Goal: Task Accomplishment & Management: Complete application form

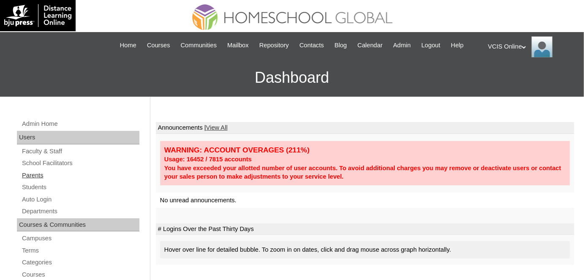
click at [42, 179] on link "Parents" at bounding box center [80, 175] width 118 height 11
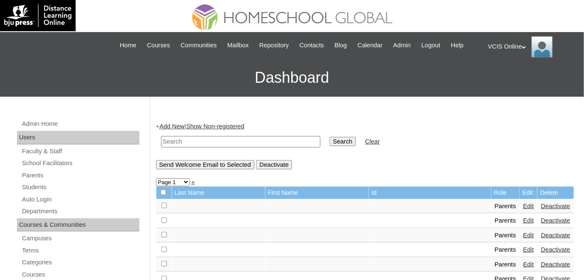
click at [178, 126] on link "Add New" at bounding box center [171, 126] width 25 height 7
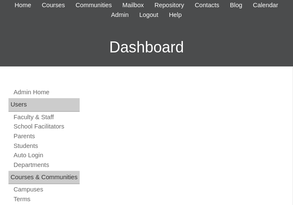
scroll to position [106, 0]
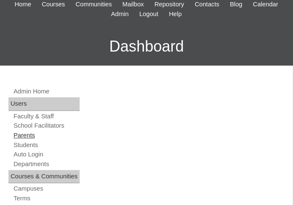
click at [39, 133] on link "Parents" at bounding box center [46, 135] width 67 height 8
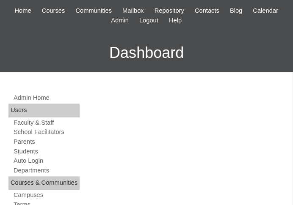
scroll to position [135, 0]
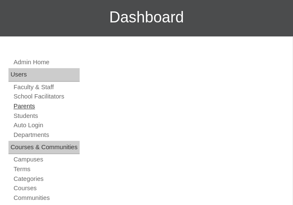
click at [37, 106] on link "Parents" at bounding box center [46, 106] width 67 height 8
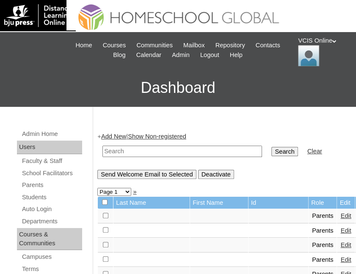
scroll to position [14, 0]
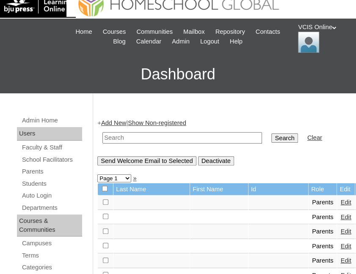
click at [126, 123] on link "Add New" at bounding box center [113, 123] width 25 height 7
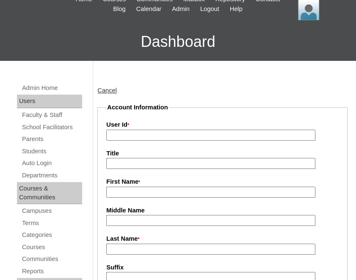
scroll to position [52, 0]
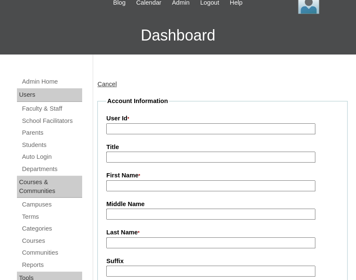
click at [144, 131] on input "User Id *" at bounding box center [210, 128] width 209 height 11
paste input "VCIS020-1A-PA2025"
type input "VCIS020-1A-PA2025"
click at [130, 186] on input "First Name *" at bounding box center [210, 186] width 209 height 11
paste input "Irene Grace Gomez Sanchez"
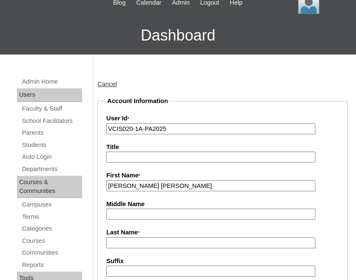
click at [152, 182] on input "Irene Grace Gomez Sanchez" at bounding box center [210, 186] width 209 height 11
type input "Irene Grace"
click at [158, 211] on input "Middle Name" at bounding box center [210, 214] width 209 height 11
type input "Gomez"
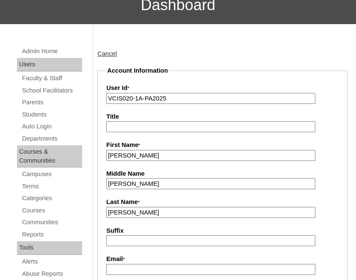
scroll to position [117, 0]
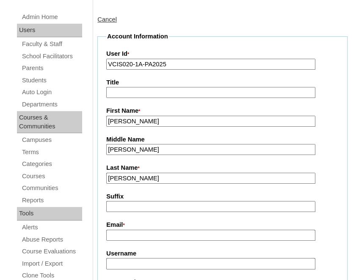
type input "Sanchez"
click at [159, 233] on input "Email *" at bounding box center [210, 235] width 209 height 11
click at [152, 230] on input "Email *" at bounding box center [210, 235] width 209 height 11
paste input "igee.eegi22@yahoo.com"
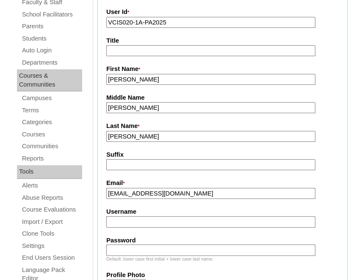
scroll to position [159, 0]
type input "igee.eegi22@yahoo.com"
click at [191, 219] on input "Username" at bounding box center [210, 221] width 209 height 11
paste input "iggsanchez2025"
type input "iggsanchez2025"
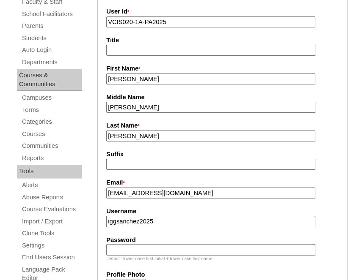
click at [145, 134] on input "Sanchez" at bounding box center [210, 136] width 209 height 11
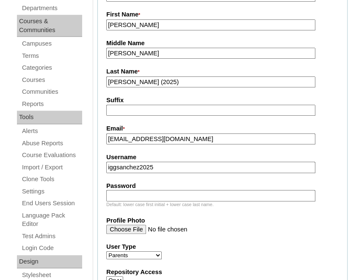
scroll to position [214, 0]
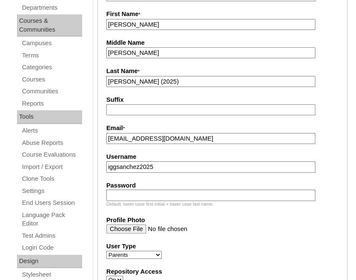
type input "Sanchez (2025)"
click at [157, 194] on input "Password" at bounding box center [210, 195] width 209 height 11
paste input "jULndS"
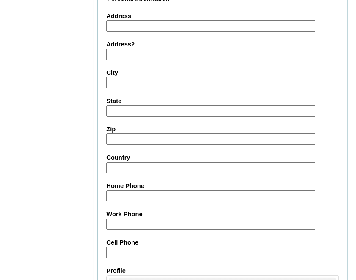
scroll to position [756, 0]
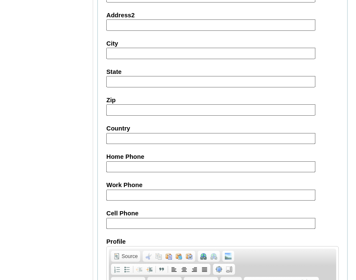
type input "jULndS"
click at [173, 218] on input "Cell Phone" at bounding box center [210, 223] width 209 height 11
paste input "97433684746"
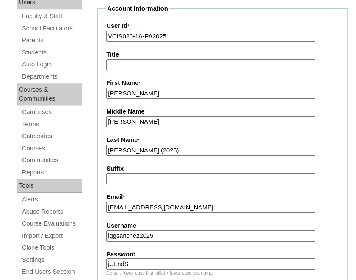
scroll to position [67, 0]
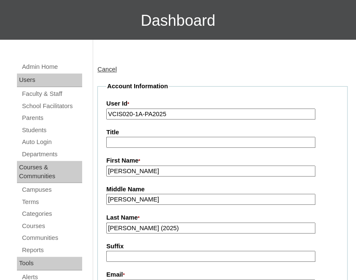
type input "97433684746"
click at [190, 110] on input "VCIS020-1A-PA2025" at bounding box center [210, 114] width 209 height 11
click at [167, 227] on input "Sanchez (2025)" at bounding box center [210, 228] width 209 height 11
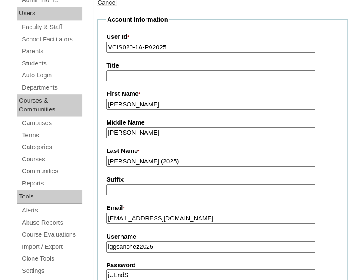
click at [174, 241] on input "iggsanchez2025" at bounding box center [210, 246] width 209 height 11
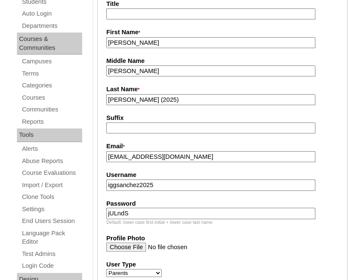
scroll to position [197, 0]
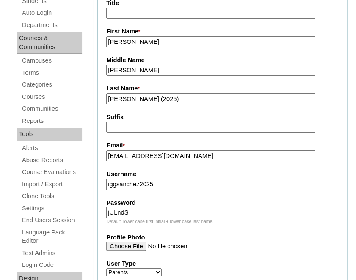
click at [144, 207] on input "jULndS" at bounding box center [210, 212] width 209 height 11
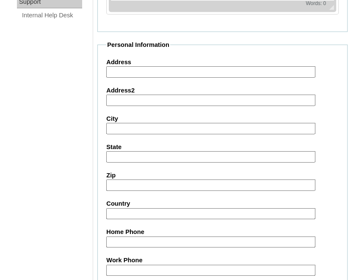
scroll to position [912, 0]
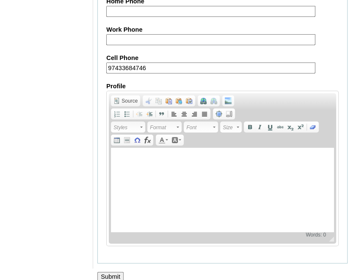
click at [107, 272] on input "Submit" at bounding box center [110, 276] width 26 height 9
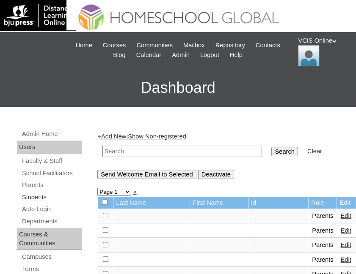
click at [41, 195] on link "Students" at bounding box center [51, 197] width 61 height 11
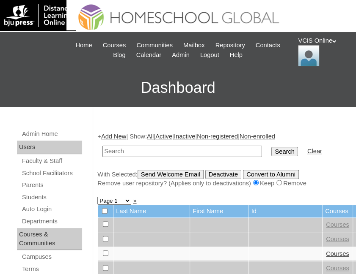
click at [116, 135] on link "Add New" at bounding box center [113, 136] width 25 height 7
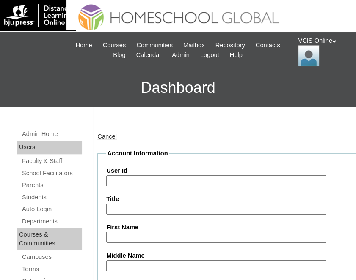
click at [157, 176] on input "User Id" at bounding box center [215, 180] width 219 height 11
paste input "VCIS020-1A-SA2025"
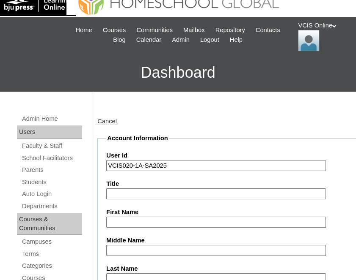
scroll to position [57, 0]
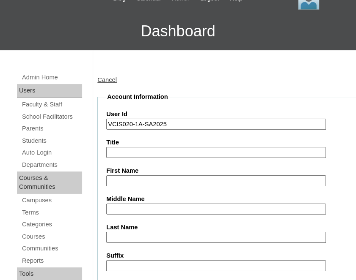
type input "VCIS020-1A-SA2025"
click at [127, 177] on input "First Name" at bounding box center [215, 180] width 219 height 11
paste input "Yumi Carmina Filamor"
click at [159, 175] on input "Yumi Carmina Filamor" at bounding box center [215, 180] width 219 height 11
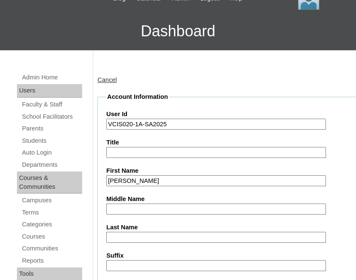
type input "Yumi Carmina"
drag, startPoint x: 151, startPoint y: 228, endPoint x: 154, endPoint y: 233, distance: 6.1
click at [154, 233] on div "Last Name" at bounding box center [228, 233] width 244 height 20
click at [154, 233] on input "Last Name" at bounding box center [215, 237] width 219 height 11
paste input "Filamor"
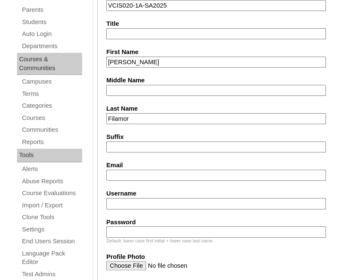
scroll to position [177, 0]
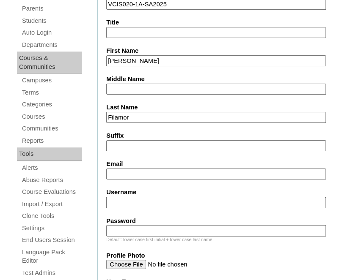
type input "Filamor"
click at [171, 169] on input "Email" at bounding box center [215, 174] width 219 height 11
paste input "ycfilamor.student@vcis.edu.ph"
type input "ycfilamor.student@vcis.edu.ph"
click at [256, 199] on input "Username" at bounding box center [215, 202] width 219 height 11
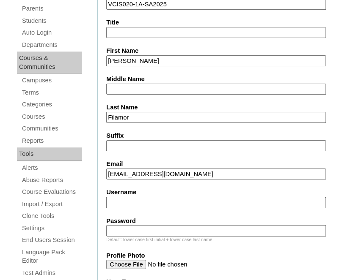
paste input "yumi.filamor2025"
type input "yumi.filamor2025"
click at [141, 226] on input "Password" at bounding box center [215, 230] width 219 height 11
paste input "oPRtHg"
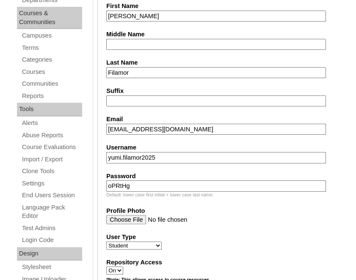
scroll to position [276, 0]
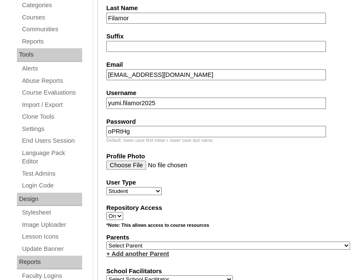
type input "oPRtHg"
click at [171, 242] on select "Select Parent , , , , , , , , , , , , , , , , , , , , , , , , , , , , , , , , ,…" at bounding box center [228, 246] width 244 height 8
click at [312, 204] on label "Repository Access" at bounding box center [228, 208] width 244 height 9
click at [123, 212] on select "On Off" at bounding box center [114, 216] width 17 height 8
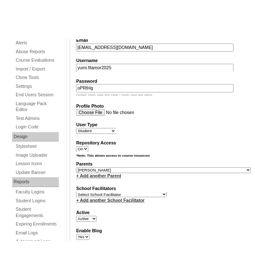
scroll to position [342, 0]
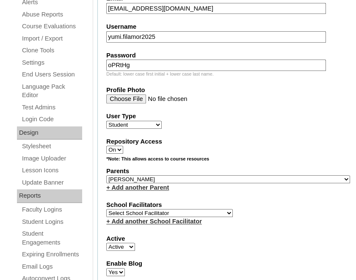
click at [235, 175] on select "Select Parent , , , , , , , , , , , , , , , , , , , , , , , , , , , , , , , , ,…" at bounding box center [228, 179] width 244 height 8
click at [266, 217] on div "+ Add another School Facilitator" at bounding box center [228, 221] width 244 height 9
click at [266, 211] on div "School Facilitators Select School Facilitator Norman Añain Ruffa Abadijas Mary …" at bounding box center [228, 213] width 244 height 25
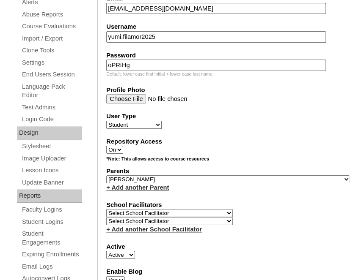
click at [234, 175] on select "Select Parent , , , , , , , , , , , , , , , , , , , , , , , , , , , , , , , , ,…" at bounding box center [228, 179] width 244 height 8
drag, startPoint x: 234, startPoint y: 172, endPoint x: 213, endPoint y: 171, distance: 21.2
click at [234, 175] on select "Select Parent , , , , , , , , , , , , , , , , , , , , , , , , , , , , , , , , ,…" at bounding box center [228, 179] width 244 height 8
click at [213, 175] on select "Select Parent , , , , , , , , , , , , , , , , , , , , , , , , , , , , , , , , ,…" at bounding box center [228, 179] width 244 height 8
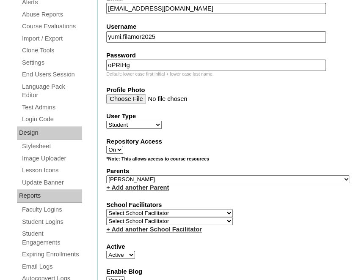
click at [213, 175] on select "Select Parent , , , , , , , , , , , , , , , , , , , , , , , , , , , , , , , , ,…" at bounding box center [228, 179] width 244 height 8
drag, startPoint x: 213, startPoint y: 171, endPoint x: 349, endPoint y: 218, distance: 143.9
click at [213, 175] on select "Select Parent , , , , , , , , , , , , , , , , , , , , , , , , , , , , , , , , ,…" at bounding box center [228, 179] width 244 height 8
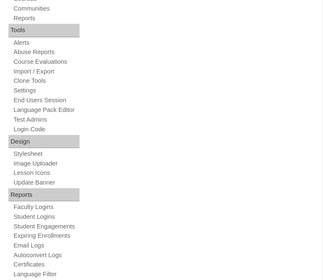
scroll to position [336, 0]
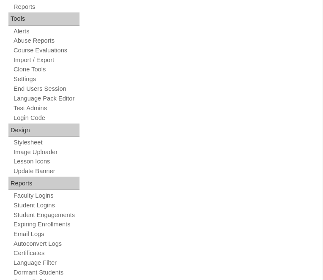
select select "43564"
select select "42259"
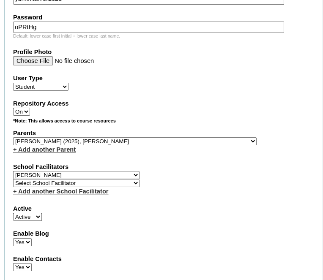
scroll to position [1063, 0]
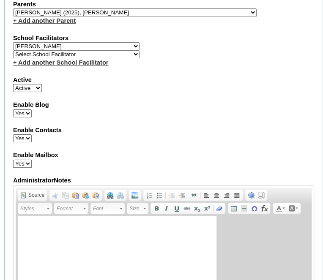
paste input "97450209594"
type input "97450209594"
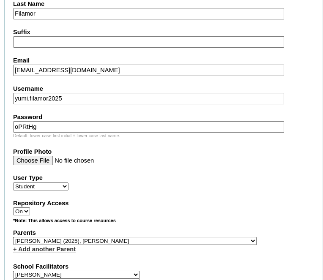
scroll to position [698, 0]
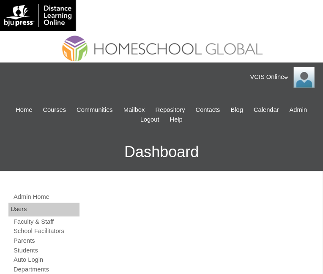
paste input "VCIS020-1A-SA2025"
type input "VCIS020-1A-SA2025"
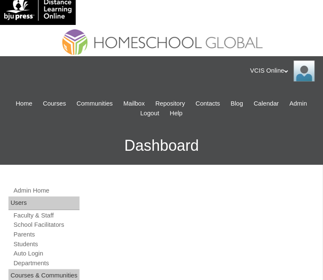
scroll to position [61, 0]
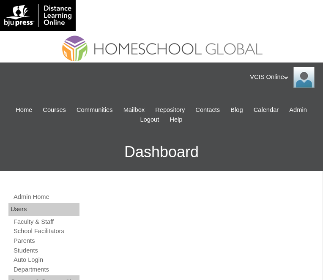
scroll to position [61, 0]
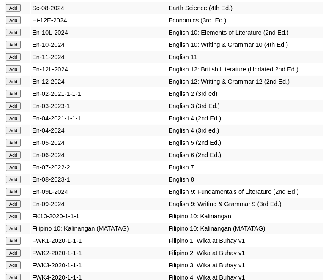
scroll to position [3258, 0]
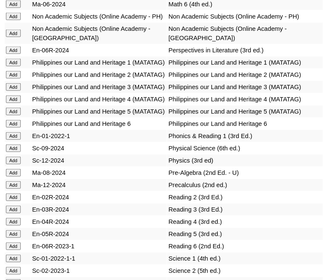
scroll to position [4049, 0]
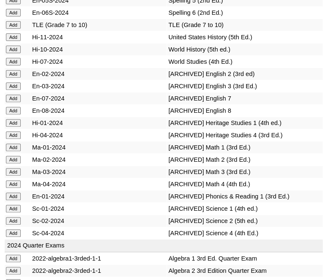
scroll to position [4475, 0]
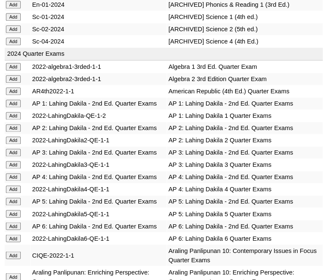
scroll to position [4668, 0]
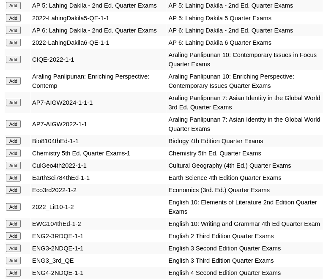
scroll to position [4864, 0]
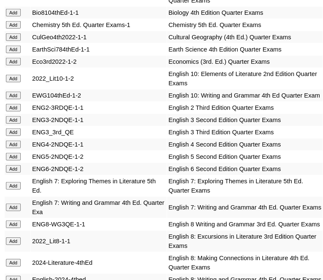
scroll to position [5037, 0]
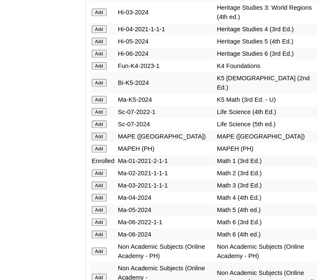
scroll to position [4145, 0]
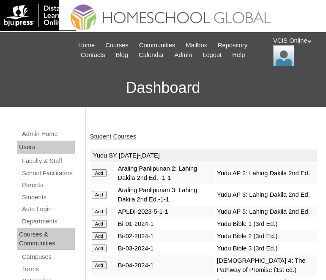
click at [112, 137] on link "Student Courses" at bounding box center [113, 136] width 46 height 7
